Goal: Information Seeking & Learning: Learn about a topic

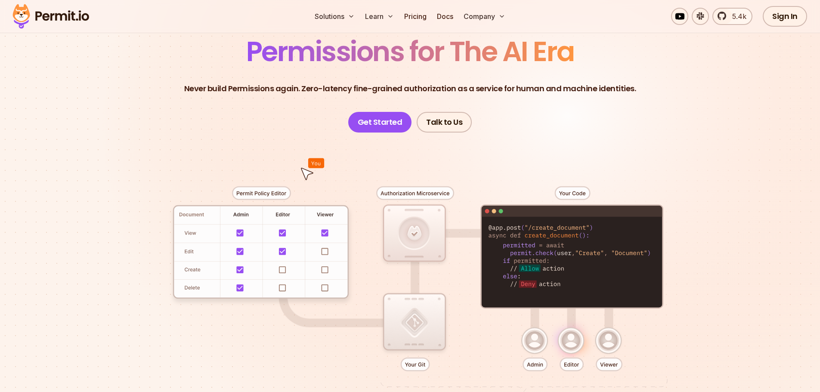
scroll to position [172, 0]
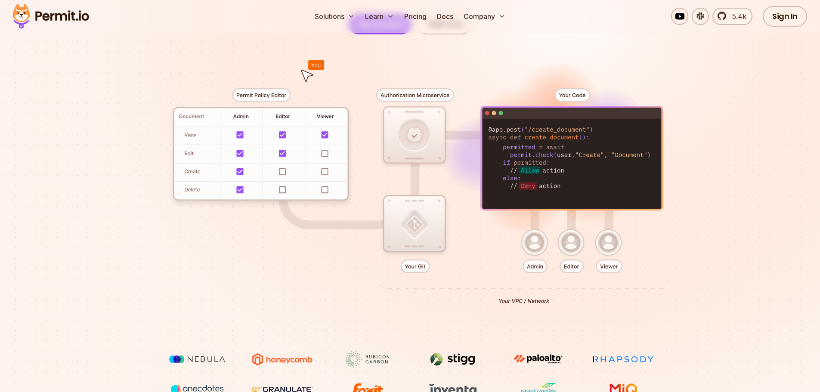
click at [266, 93] on div at bounding box center [410, 192] width 602 height 317
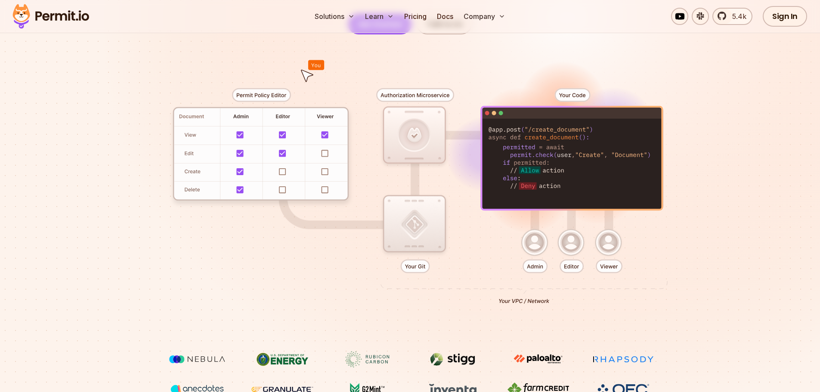
click at [283, 151] on div at bounding box center [410, 192] width 602 height 317
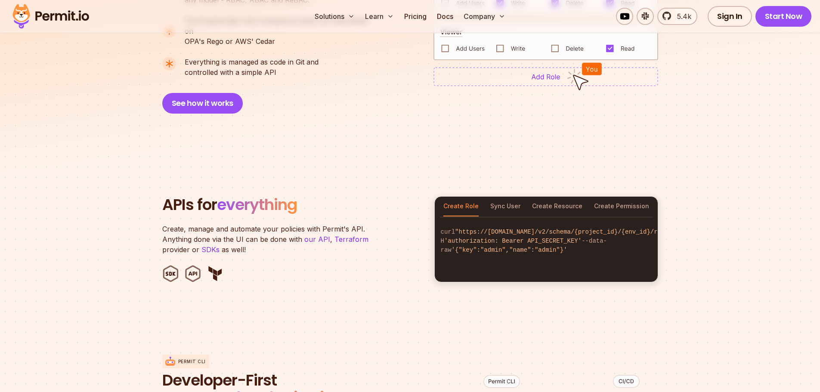
scroll to position [774, 0]
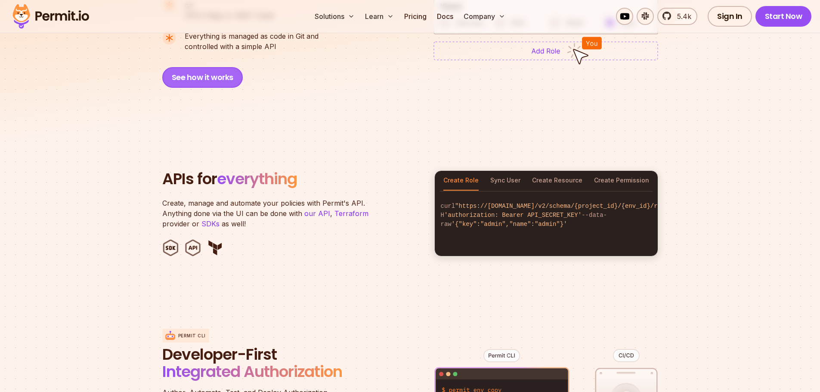
click at [213, 71] on button "See how it works" at bounding box center [202, 77] width 80 height 21
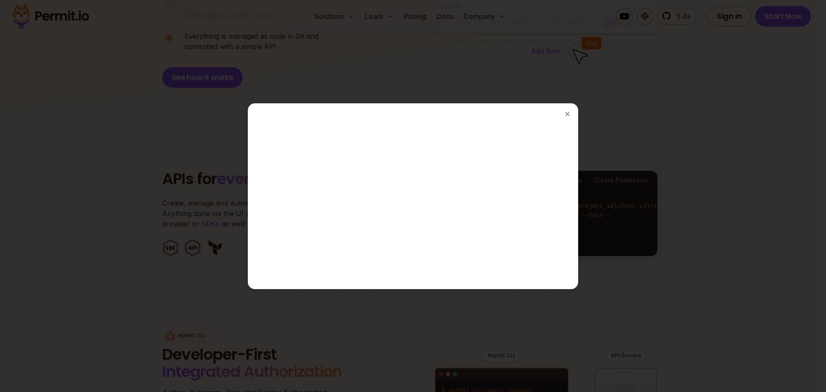
click at [619, 102] on div at bounding box center [413, 196] width 826 height 392
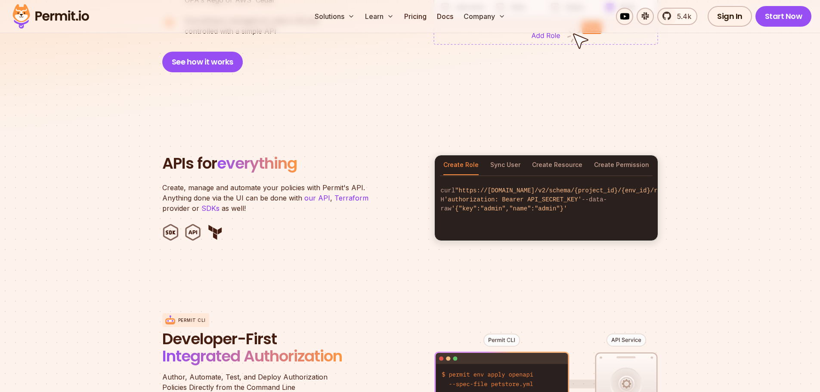
scroll to position [818, 0]
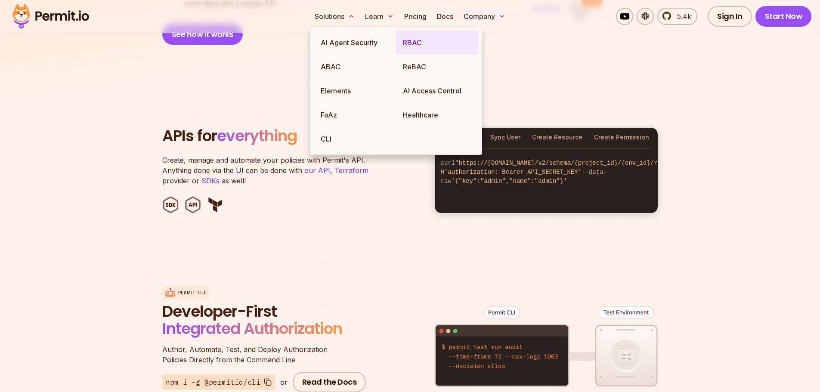
click at [419, 42] on link "RBAC" at bounding box center [437, 43] width 82 height 24
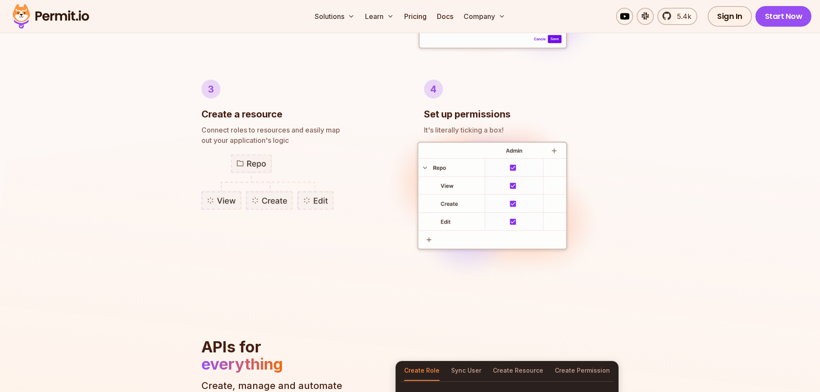
scroll to position [904, 0]
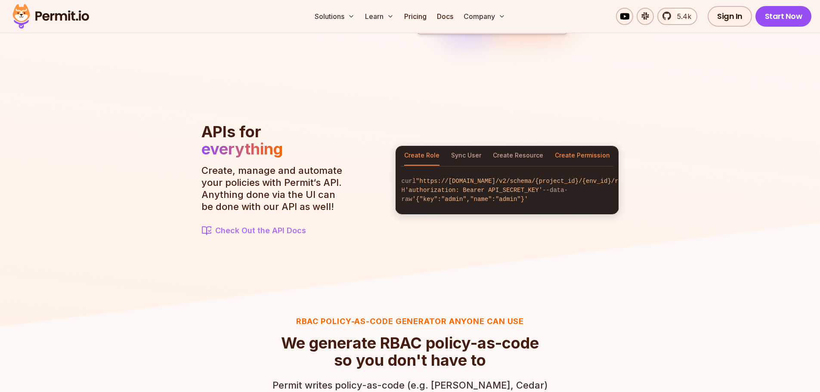
click at [590, 149] on button "Create Permission" at bounding box center [582, 156] width 55 height 20
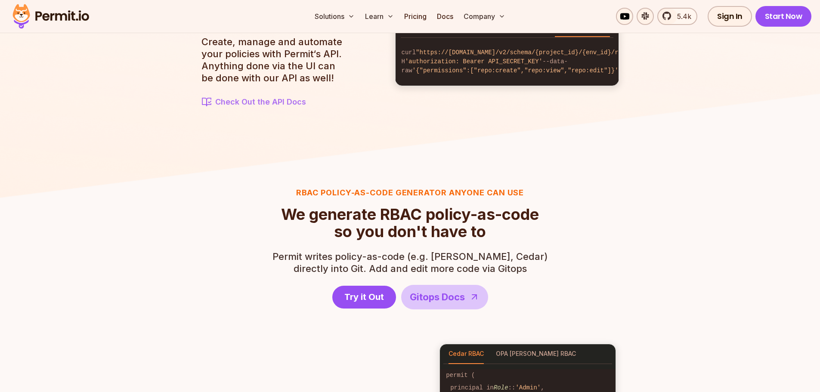
scroll to position [1033, 0]
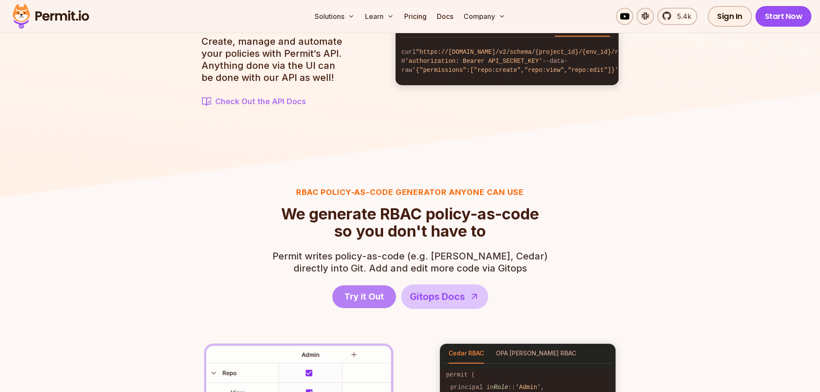
click at [350, 300] on span "Try it Out" at bounding box center [364, 296] width 40 height 12
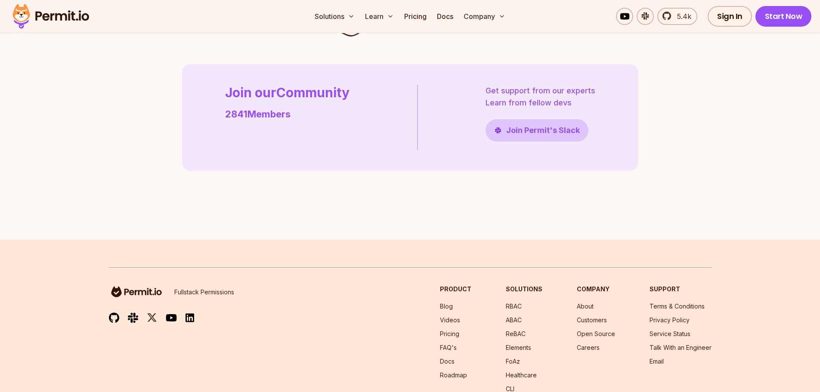
scroll to position [2238, 0]
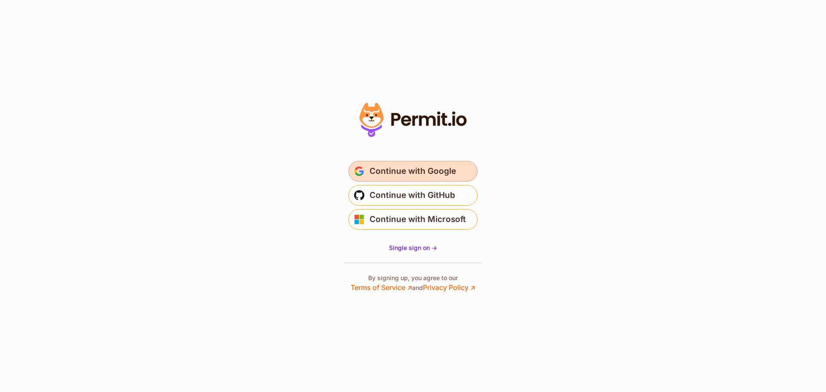
click at [426, 169] on span "Continue with Google" at bounding box center [413, 171] width 86 height 14
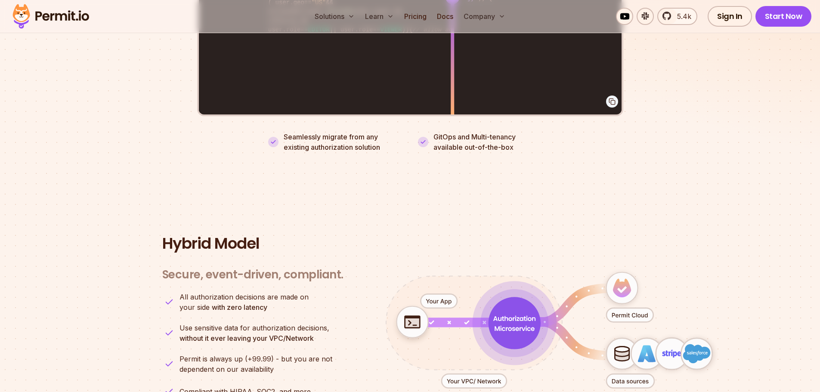
scroll to position [1725, 0]
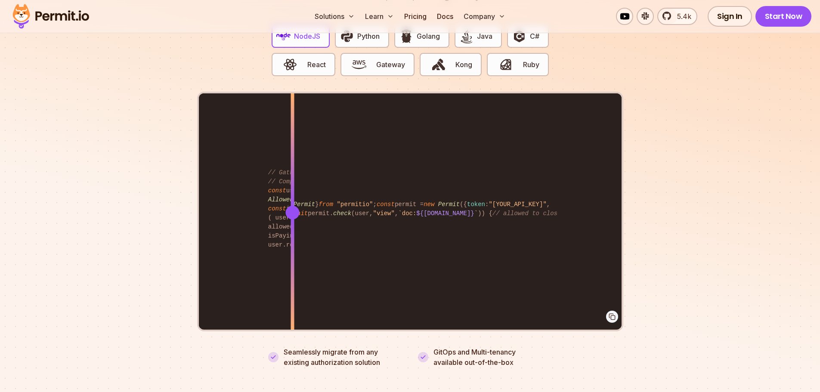
click at [292, 162] on div "import { Permit } from "permitio" ; const permit = new Permit ({ token : "[YOUR…" at bounding box center [410, 212] width 423 height 238
click at [293, 206] on div at bounding box center [292, 213] width 14 height 14
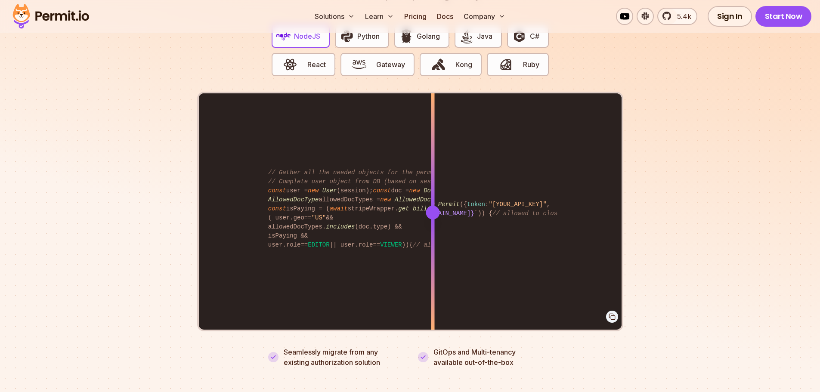
drag, startPoint x: 293, startPoint y: 202, endPoint x: 432, endPoint y: 213, distance: 139.4
click at [432, 213] on div at bounding box center [432, 212] width 3 height 238
click at [432, 213] on div at bounding box center [432, 272] width 3 height 119
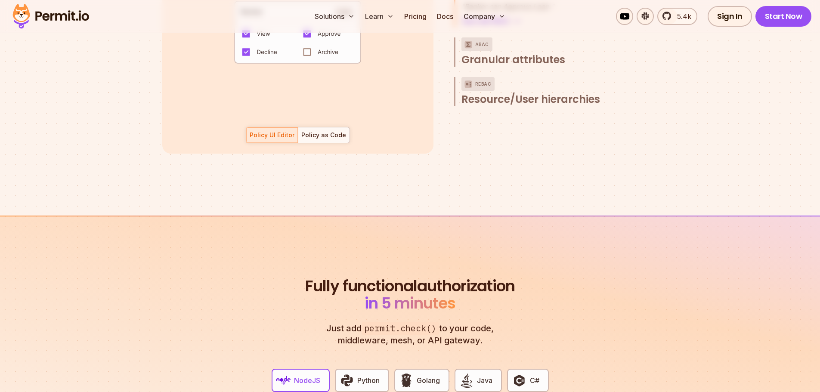
scroll to position [1295, 0]
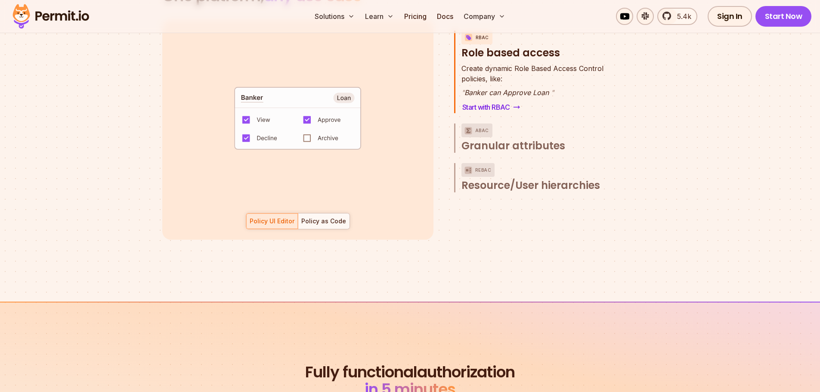
click at [306, 129] on code "default allow := false allow if { some role in data.users[input.user].roles act…" at bounding box center [297, 121] width 179 height 74
click at [304, 129] on code "default allow := false allow if { some role in data.users[input.user].roles act…" at bounding box center [297, 121] width 179 height 74
click at [320, 217] on div "Policy as Code" at bounding box center [323, 221] width 45 height 9
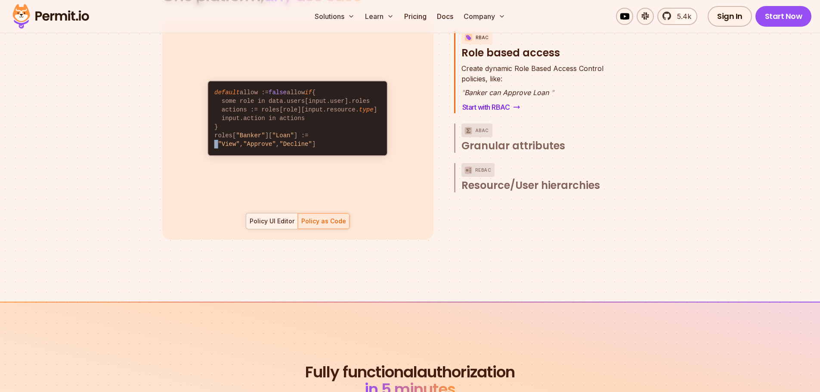
click at [275, 217] on div "Policy UI Editor" at bounding box center [272, 221] width 45 height 9
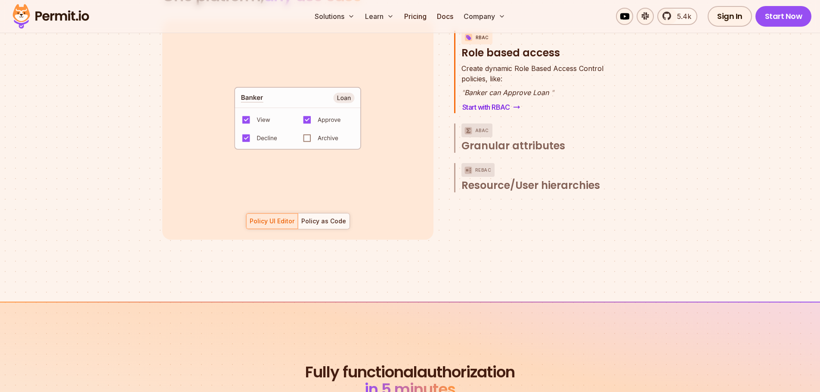
click at [306, 109] on code "default allow := false allow if { some role in data.users[input.user].roles act…" at bounding box center [297, 121] width 179 height 74
click at [342, 89] on code "default allow := false allow if { some role in data.users[input.user].roles act…" at bounding box center [297, 121] width 179 height 74
click at [262, 87] on code "default allow := false allow if { some role in data.users[input.user].roles act…" at bounding box center [297, 121] width 179 height 74
click at [246, 109] on code "default allow := false allow if { some role in data.users[input.user].roles act…" at bounding box center [297, 121] width 179 height 74
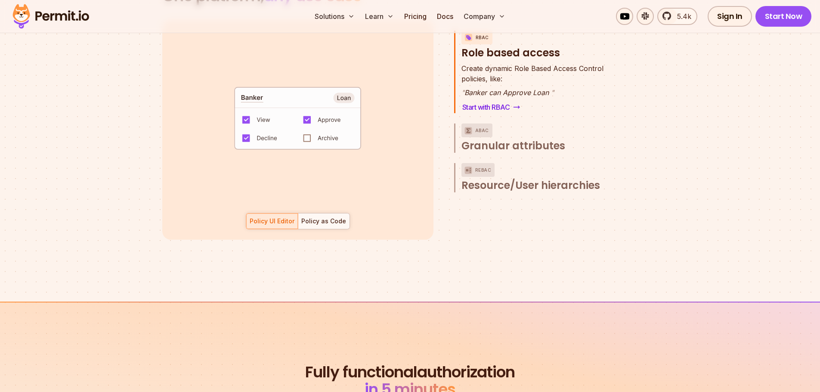
click at [274, 108] on code "default allow := false allow if { some role in data.users[input.user].roles act…" at bounding box center [297, 121] width 179 height 74
click at [265, 125] on code "default allow := false allow if { some role in data.users[input.user].roles act…" at bounding box center [297, 121] width 179 height 74
click at [314, 125] on code "default allow := false allow if { some role in data.users[input.user].roles act…" at bounding box center [297, 121] width 179 height 74
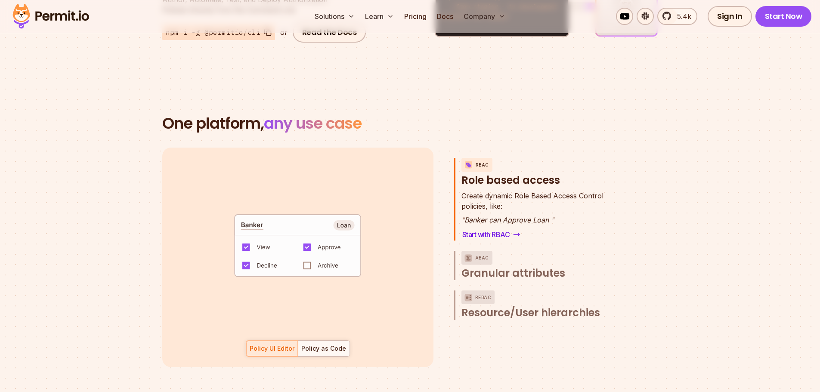
scroll to position [1166, 0]
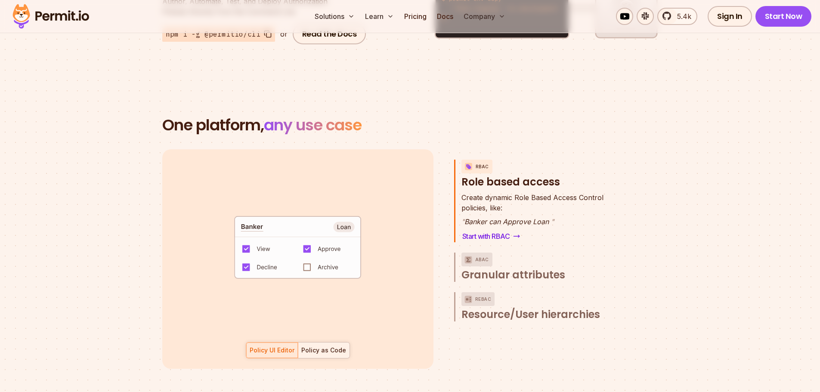
click at [319, 346] on div "Policy as Code" at bounding box center [323, 350] width 45 height 9
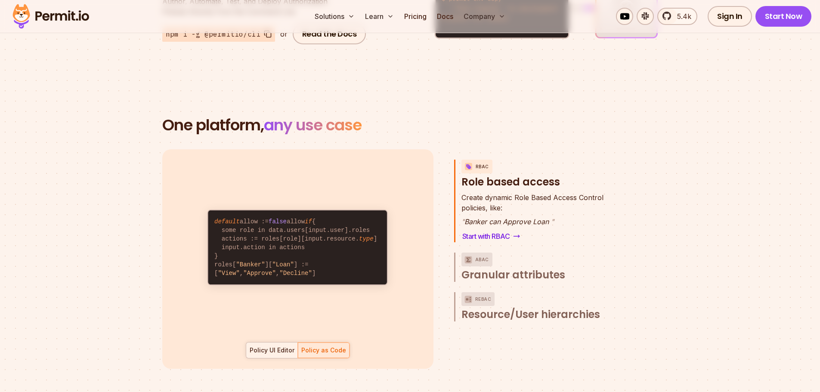
click at [272, 346] on div "Policy UI Editor" at bounding box center [272, 350] width 45 height 9
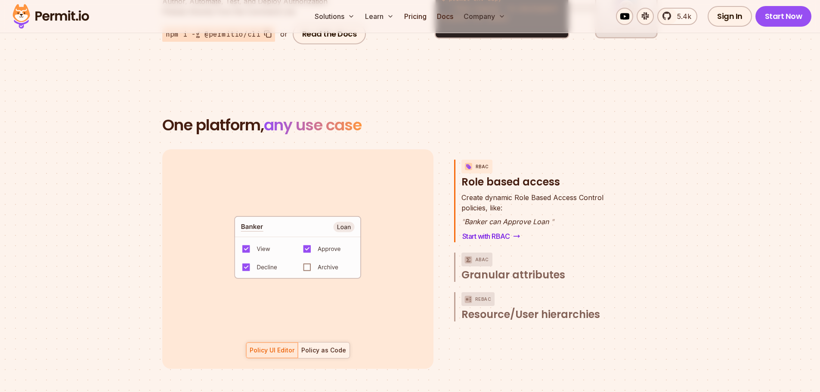
click at [324, 346] on div "Policy as Code" at bounding box center [323, 350] width 45 height 9
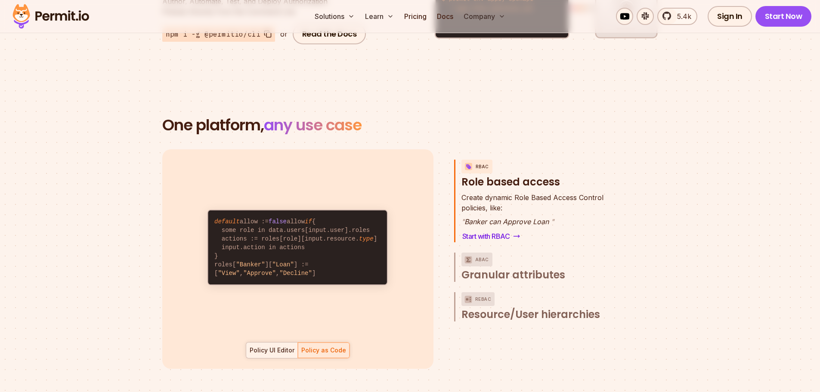
click at [277, 346] on div "Policy UI Editor" at bounding box center [272, 350] width 45 height 9
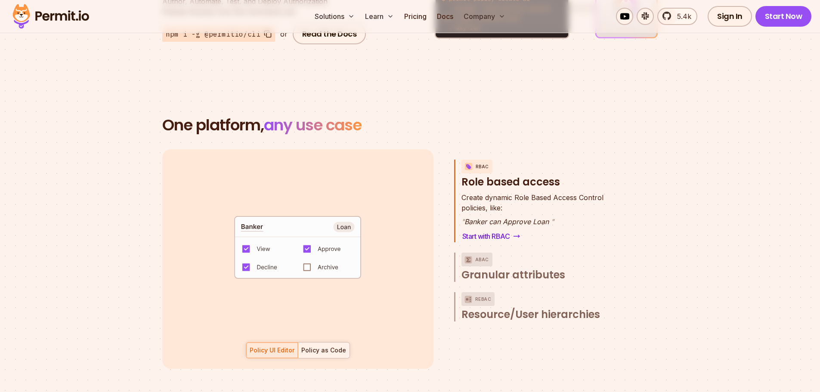
click at [331, 346] on div "Policy as Code" at bounding box center [323, 350] width 45 height 9
